Goal: Information Seeking & Learning: Learn about a topic

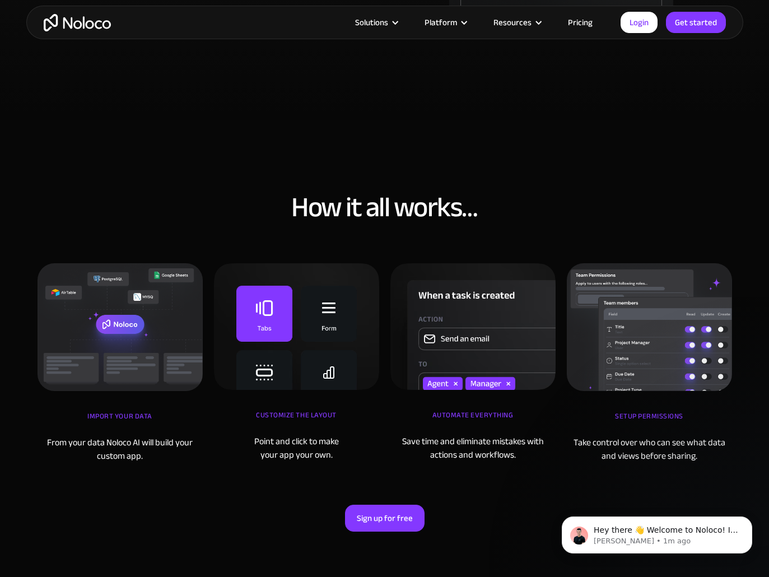
click at [307, 137] on section "How it all works… iMPORT YOUR DATA From your data Noloco AI will build your cus…" at bounding box center [384, 368] width 769 height 506
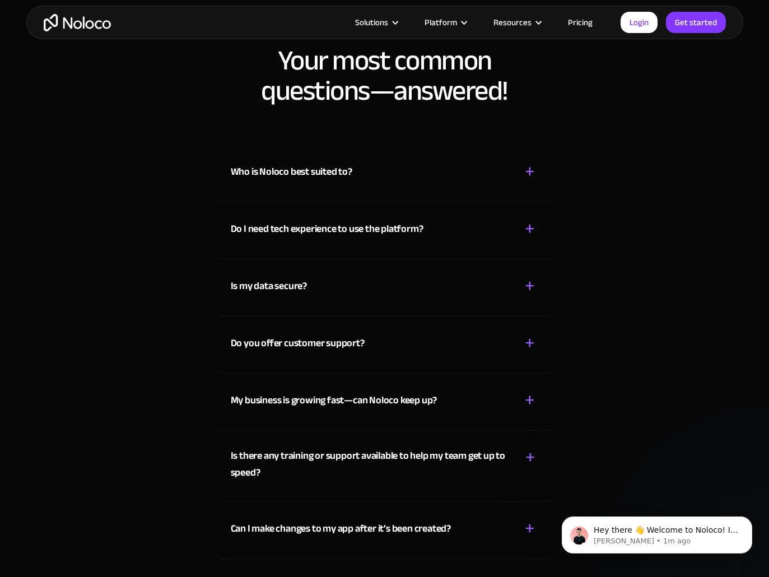
scroll to position [5731, 0]
click at [452, 196] on div "Who is Noloco best suited to? + - Noloco is perfect for small to medium-sized b…" at bounding box center [385, 174] width 342 height 57
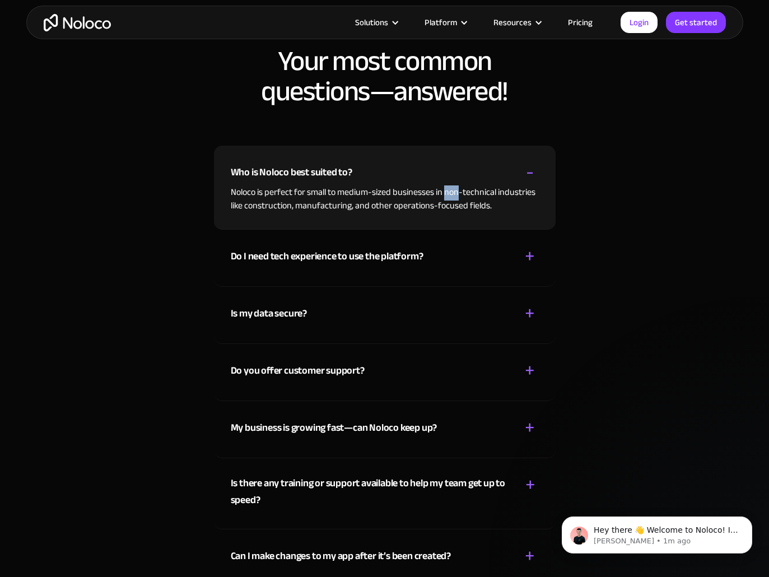
click at [452, 196] on div "Who is Noloco best suited to? + - Noloco is perfect for small to medium-sized b…" at bounding box center [385, 188] width 342 height 84
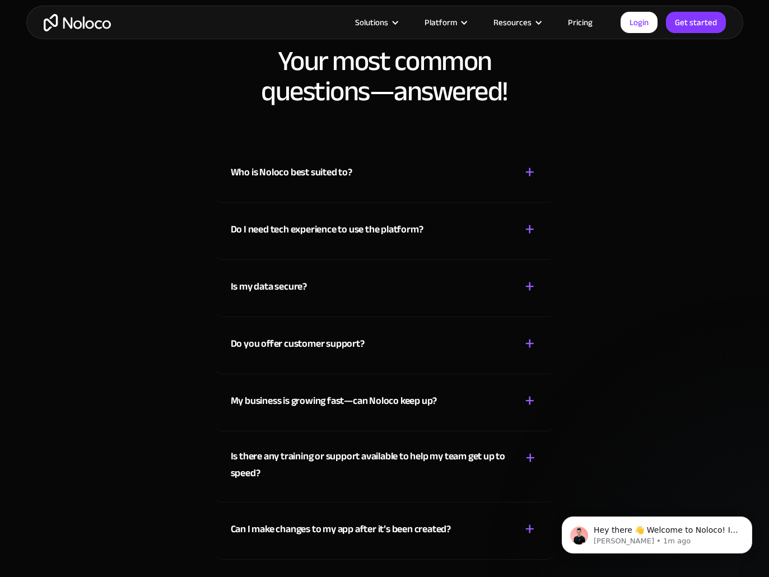
click at [441, 172] on div "Who is Noloco best suited to? + -" at bounding box center [385, 166] width 308 height 40
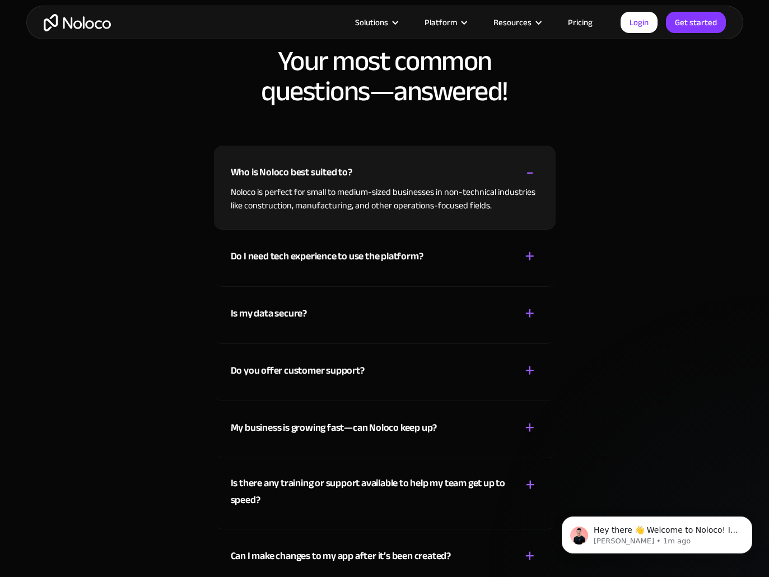
click at [441, 172] on div "Who is Noloco best suited to? + -" at bounding box center [385, 166] width 308 height 40
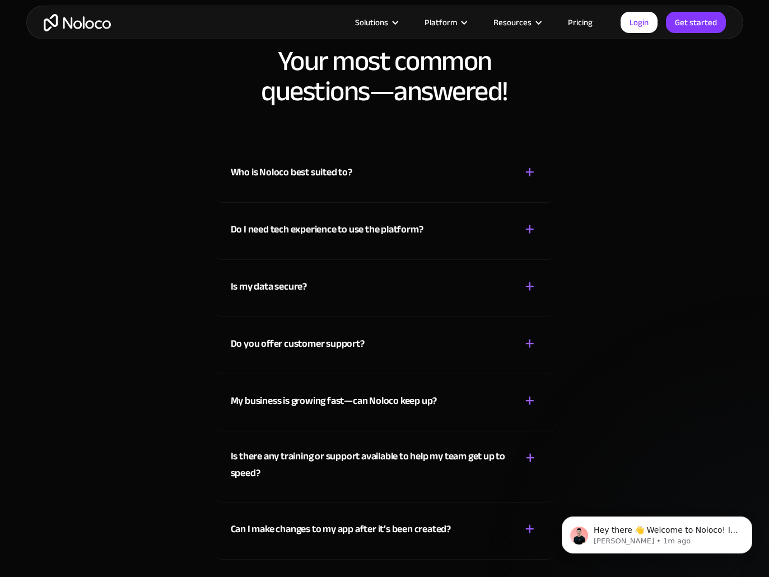
click at [408, 227] on div "Do I need tech experience to use the platform?" at bounding box center [327, 229] width 193 height 17
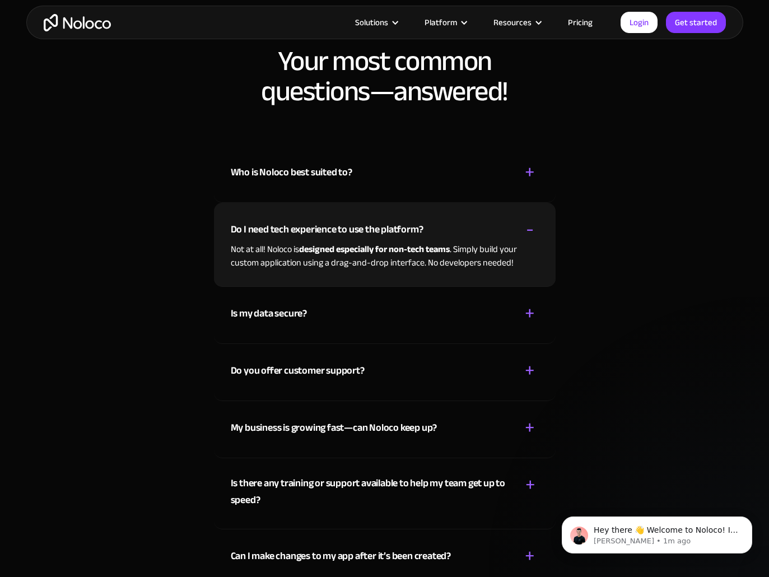
click at [403, 220] on div "Do I need tech experience to use the platform? + -" at bounding box center [385, 223] width 308 height 40
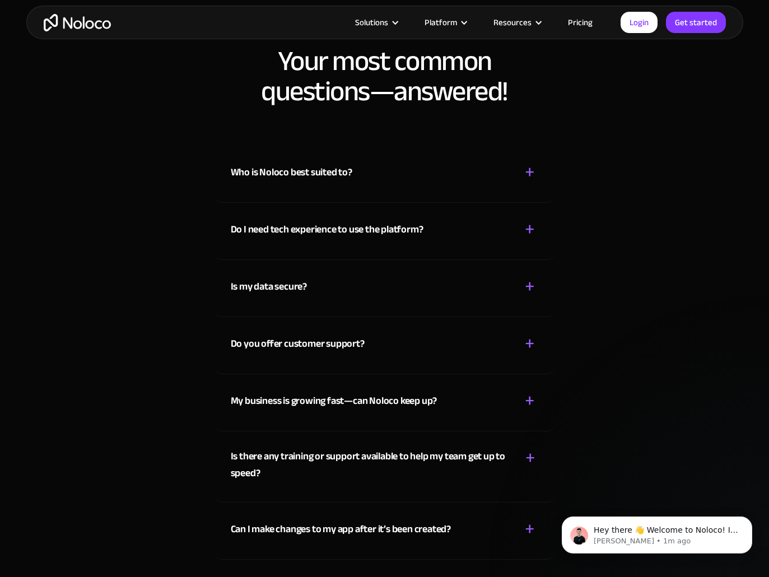
click at [528, 24] on link "Pricing" at bounding box center [580, 22] width 53 height 15
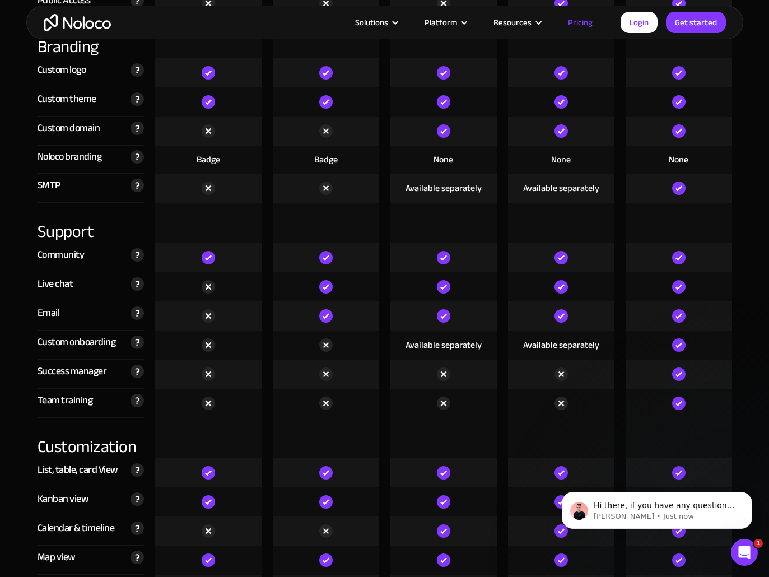
scroll to position [2637, 0]
click at [748, 552] on icon "Open Intercom Messenger" at bounding box center [743, 551] width 18 height 18
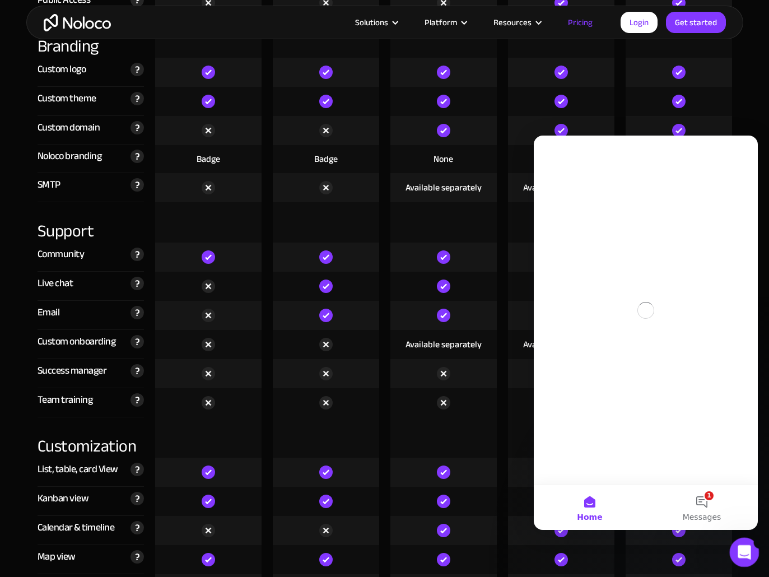
scroll to position [0, 0]
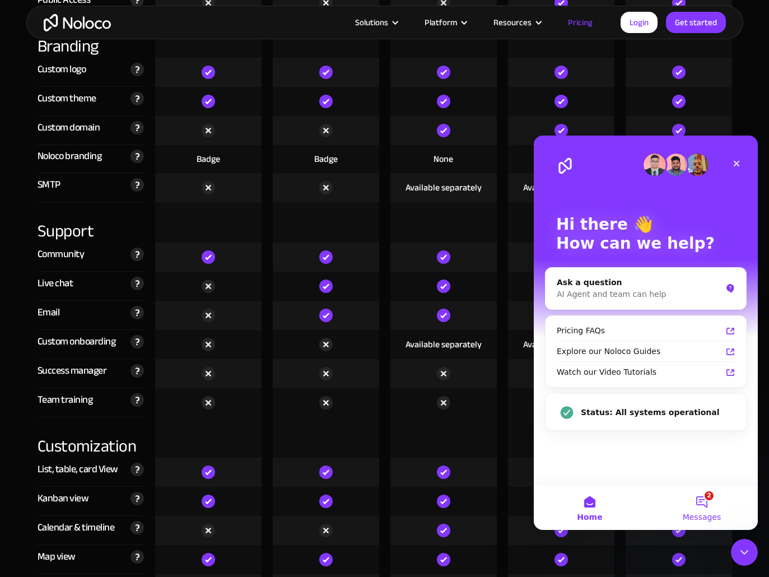
click at [705, 505] on button "2 Messages" at bounding box center [702, 507] width 112 height 45
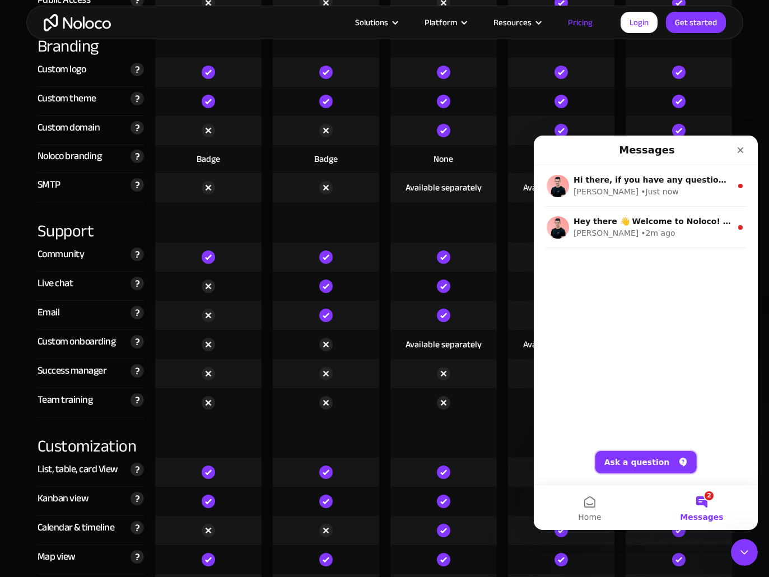
click at [629, 460] on button "Ask a question" at bounding box center [645, 462] width 101 height 22
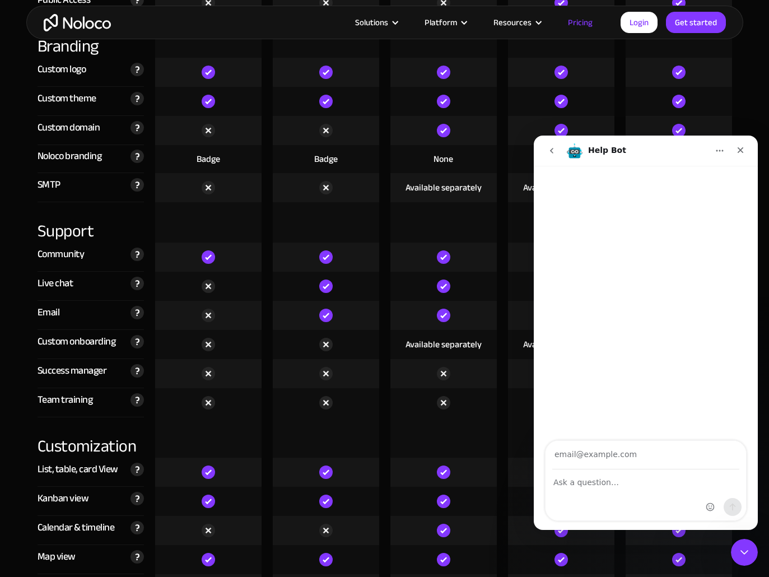
type input "H"
click at [537, 157] on nav "Help Bot" at bounding box center [646, 151] width 224 height 30
click at [546, 153] on button "go back" at bounding box center [551, 150] width 21 height 21
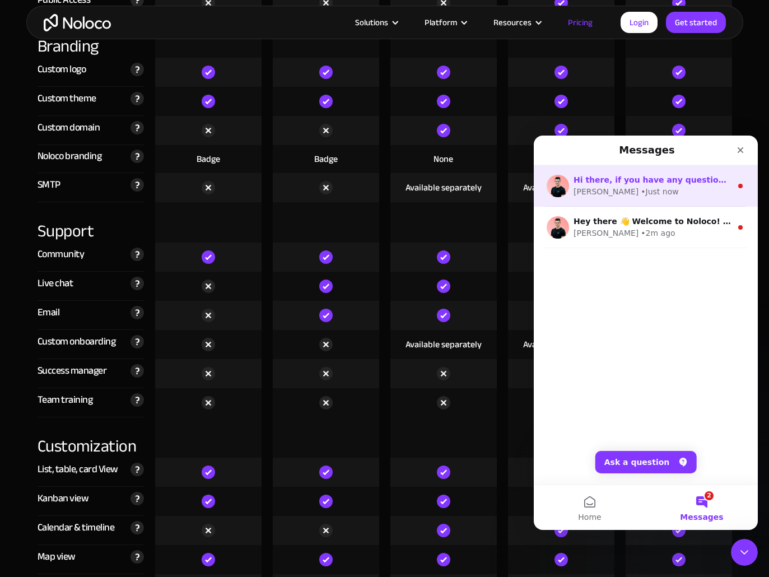
click at [641, 197] on div "• Just now" at bounding box center [660, 192] width 38 height 12
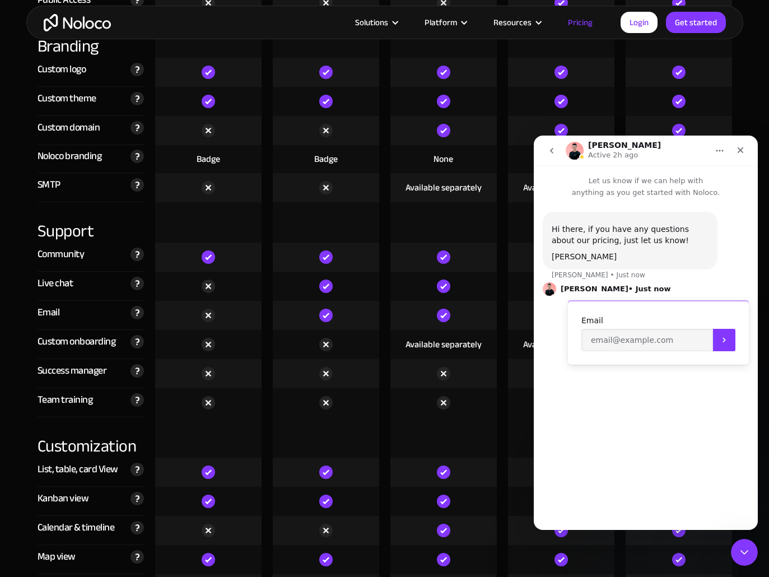
click at [629, 286] on span "• Just now" at bounding box center [650, 288] width 43 height 7
click at [738, 147] on icon "Close" at bounding box center [740, 150] width 9 height 9
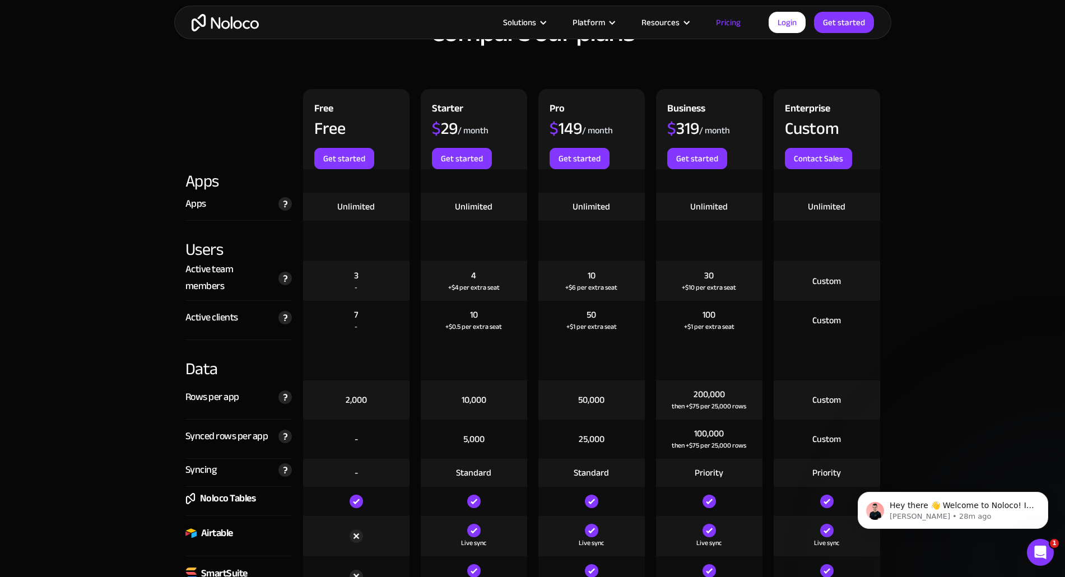
scroll to position [1187, 0]
